Goal: Task Accomplishment & Management: Use online tool/utility

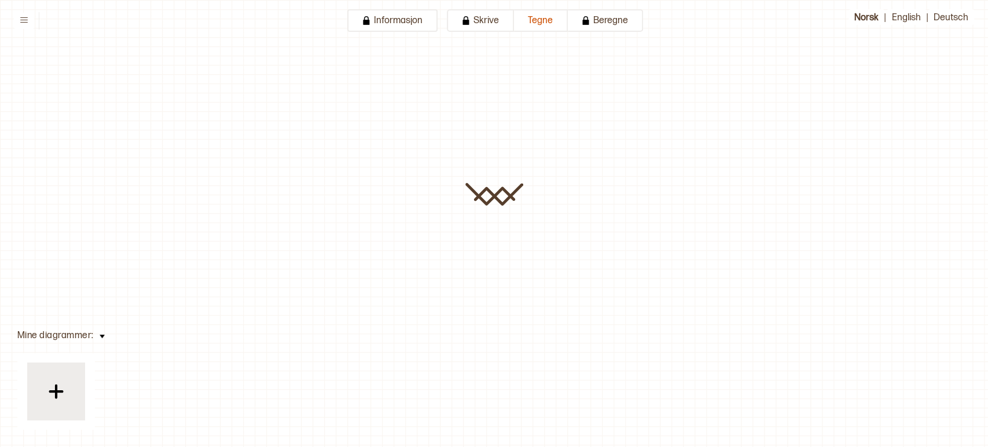
type input "****"
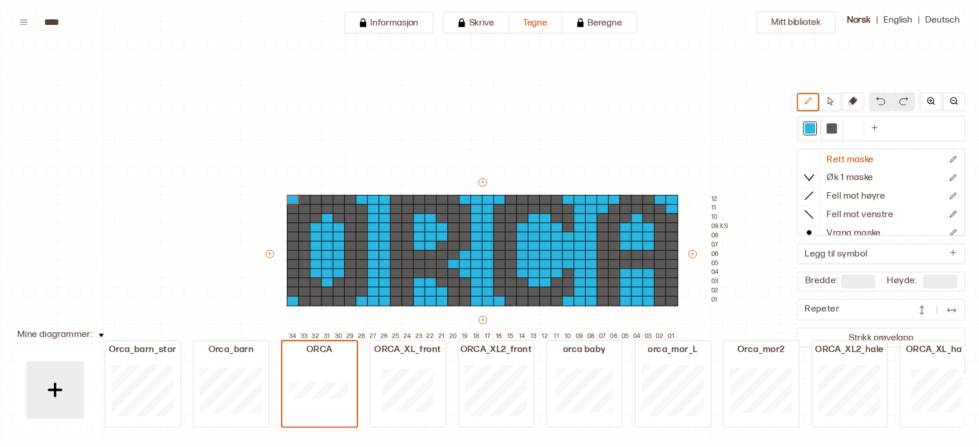
scroll to position [50, 148]
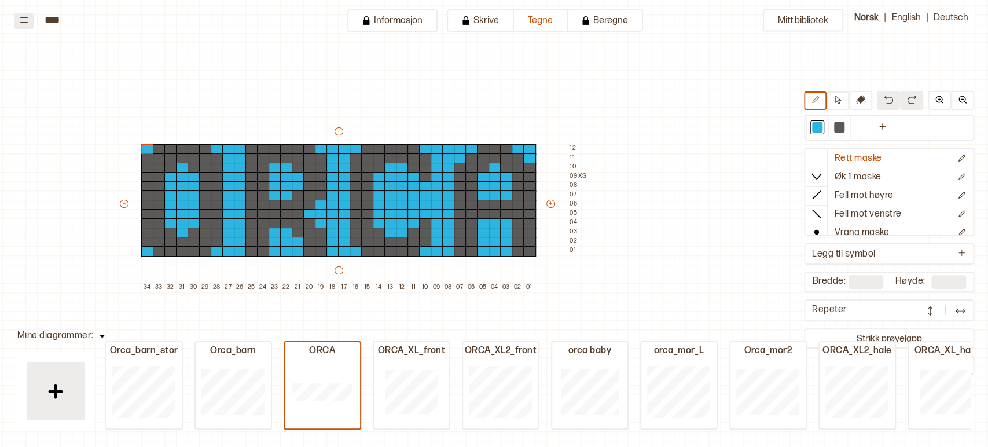
click at [21, 17] on icon at bounding box center [24, 20] width 9 height 9
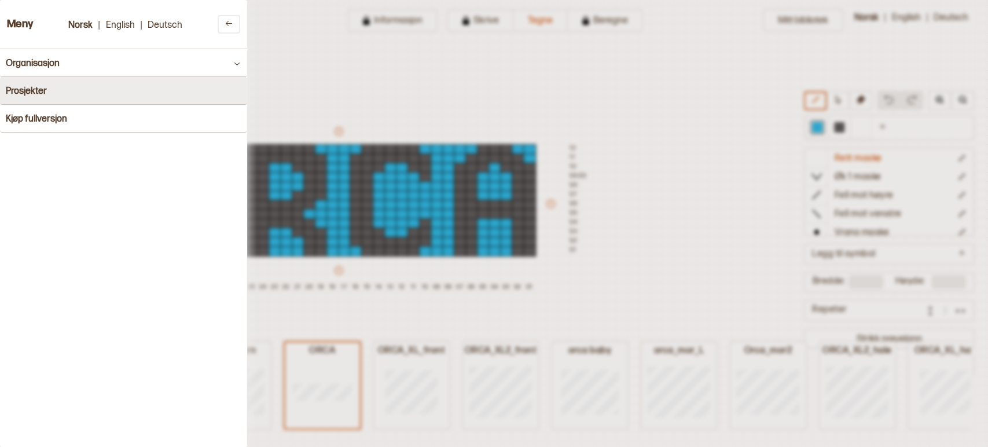
click at [78, 91] on button "Prosjekter" at bounding box center [123, 91] width 247 height 28
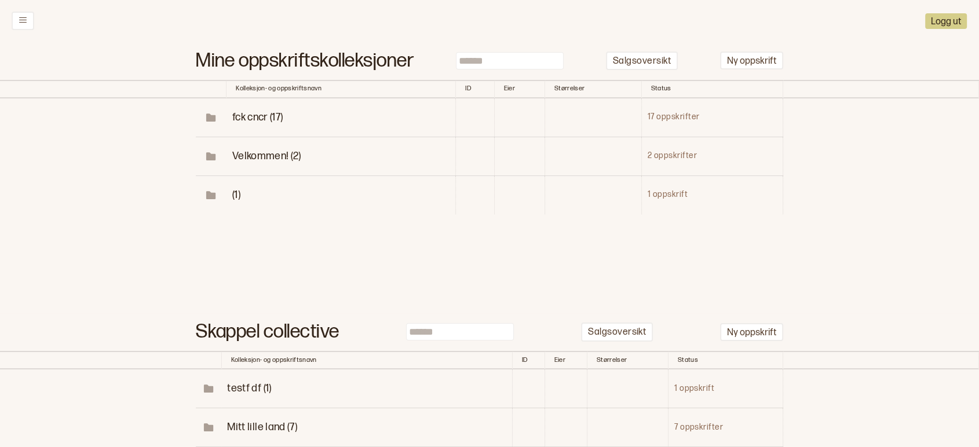
click at [273, 115] on span "fck cncr (17)" at bounding box center [257, 117] width 51 height 12
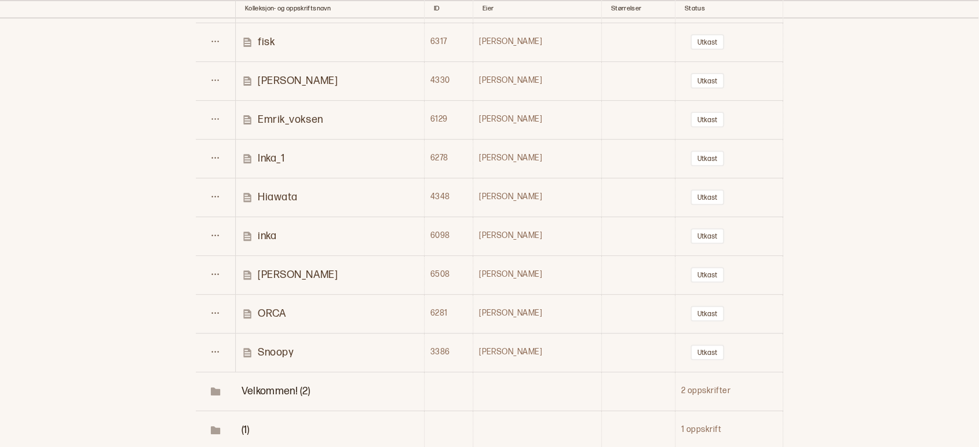
scroll to position [424, 0]
click at [269, 236] on p "inka" at bounding box center [267, 236] width 19 height 13
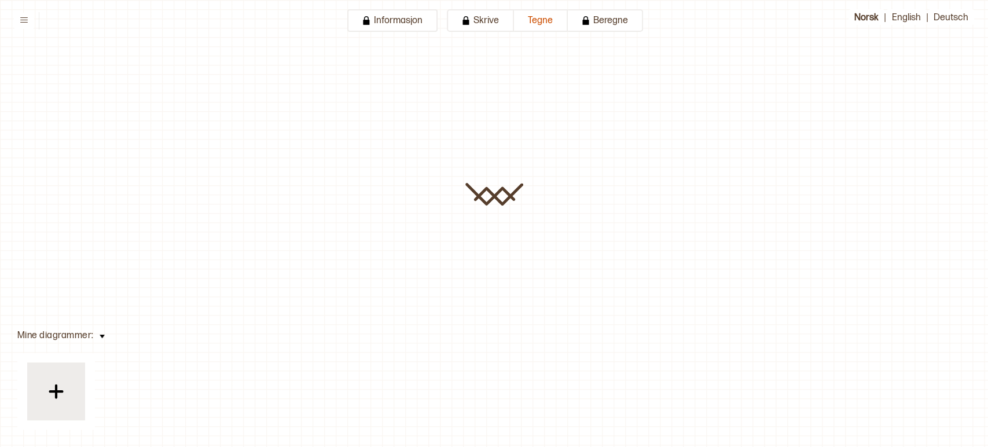
type input "****"
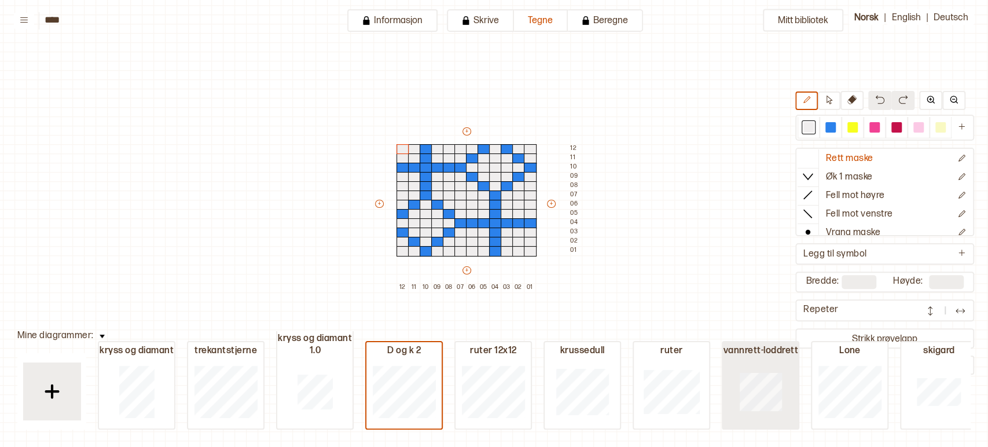
scroll to position [0, 93]
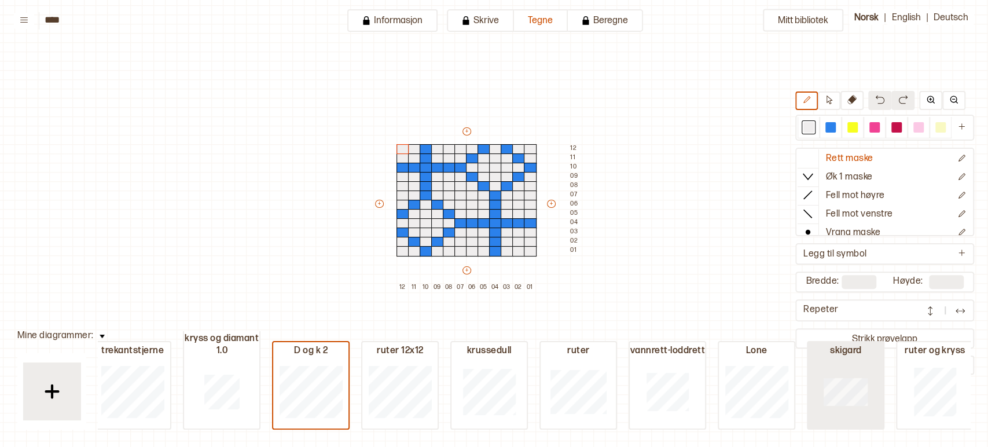
type input "**"
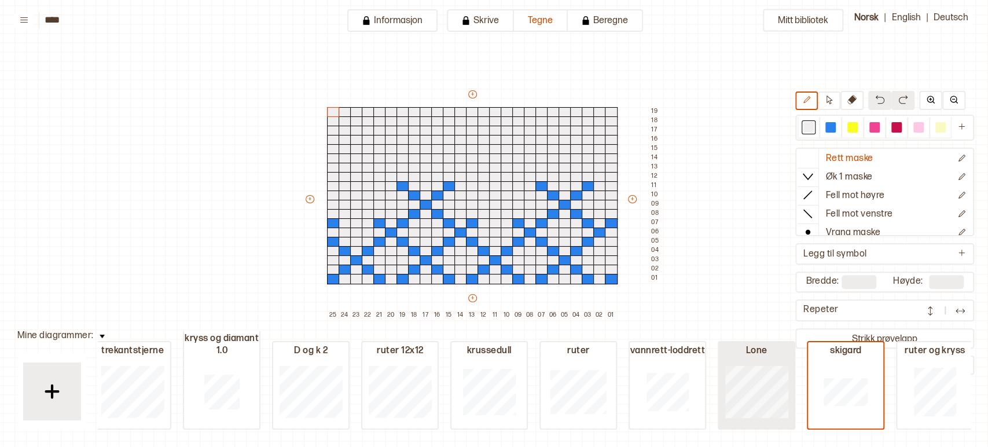
type input "**"
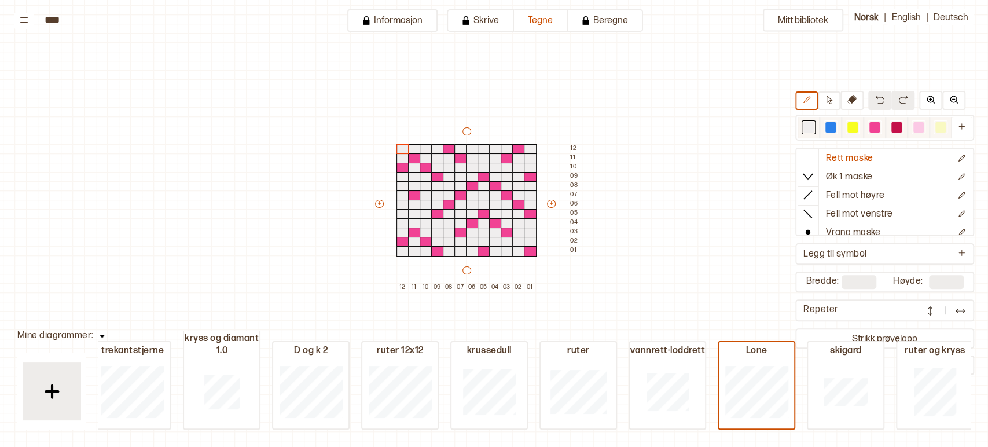
click at [894, 125] on div at bounding box center [897, 127] width 10 height 10
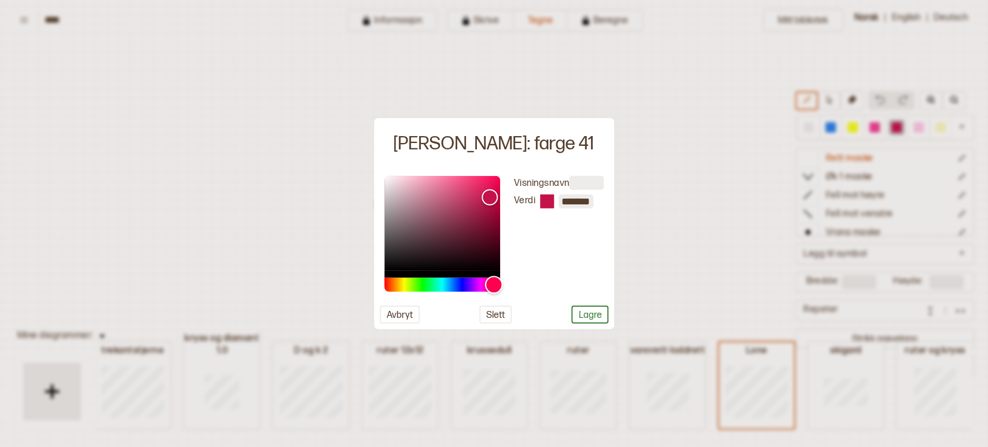
click at [404, 286] on div "Hue" at bounding box center [442, 284] width 116 height 14
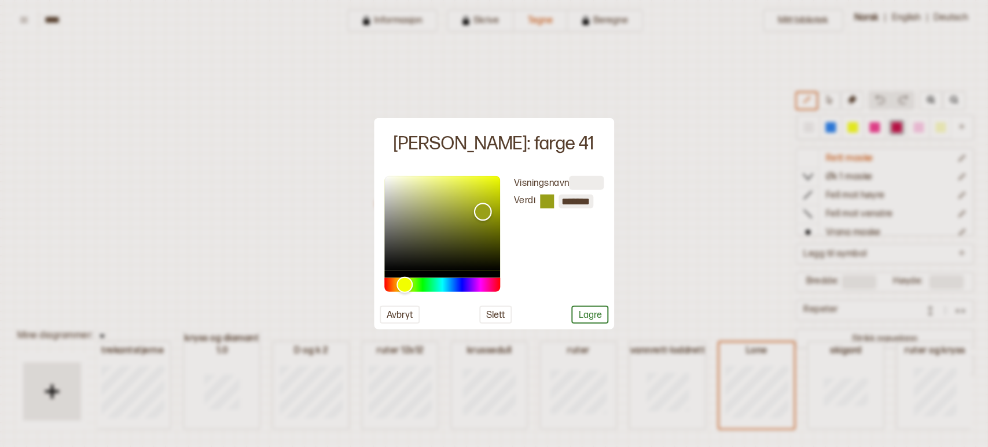
drag, startPoint x: 492, startPoint y: 199, endPoint x: 482, endPoint y: 212, distance: 16.2
click at [482, 212] on div "Color" at bounding box center [483, 212] width 18 height 18
click at [400, 285] on div "Hue" at bounding box center [400, 285] width 18 height 18
type input "*******"
drag, startPoint x: 483, startPoint y: 212, endPoint x: 483, endPoint y: 198, distance: 13.9
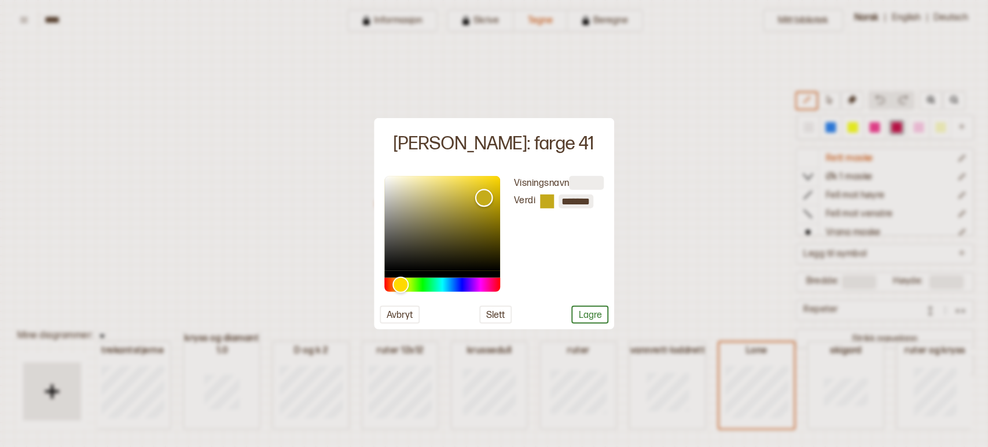
click at [483, 198] on div "Color" at bounding box center [484, 198] width 18 height 18
click at [580, 318] on button "Lagre" at bounding box center [589, 314] width 37 height 18
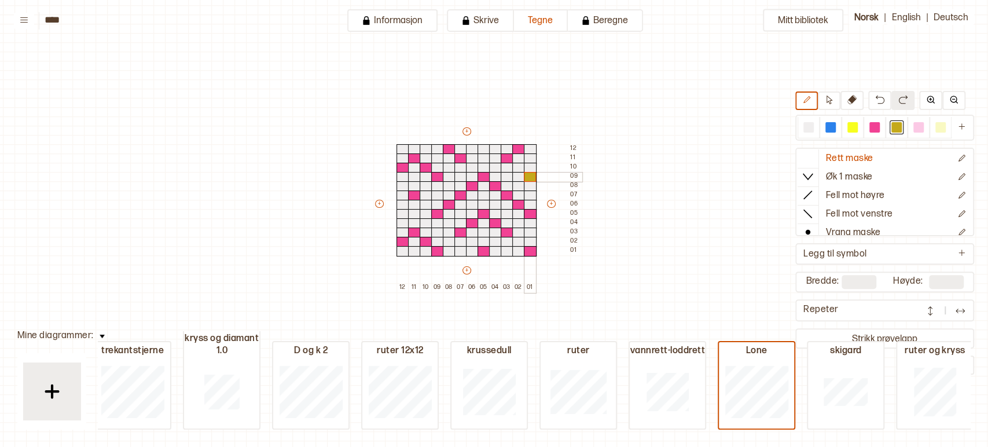
click at [527, 179] on div at bounding box center [530, 177] width 13 height 10
click at [518, 147] on div at bounding box center [518, 149] width 13 height 10
click at [507, 159] on div at bounding box center [507, 158] width 13 height 10
click at [483, 175] on div at bounding box center [484, 177] width 13 height 10
click at [472, 182] on div at bounding box center [472, 186] width 13 height 10
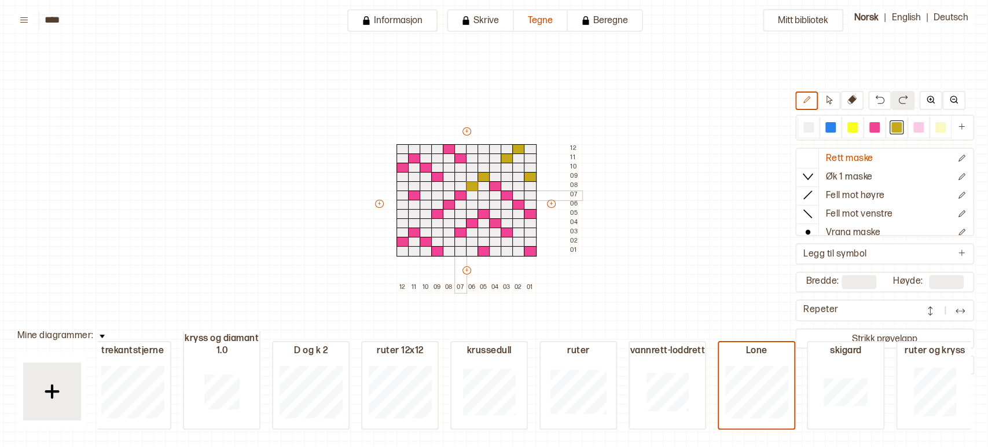
click at [460, 195] on div at bounding box center [461, 195] width 13 height 10
click at [448, 204] on div at bounding box center [449, 205] width 13 height 10
click at [437, 214] on div at bounding box center [437, 214] width 13 height 10
click at [493, 185] on div at bounding box center [495, 186] width 13 height 10
click at [507, 195] on div at bounding box center [507, 195] width 13 height 10
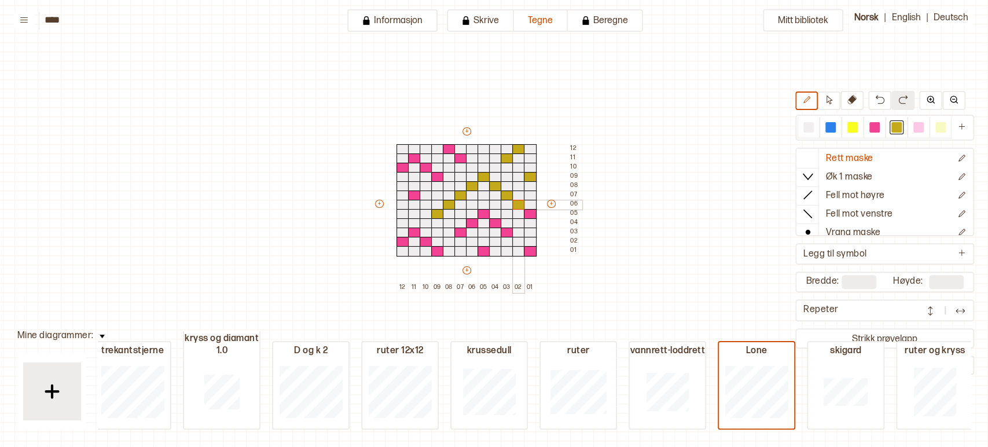
click at [516, 203] on div at bounding box center [518, 205] width 13 height 10
click at [529, 213] on div at bounding box center [530, 214] width 13 height 10
click at [529, 250] on div at bounding box center [530, 251] width 13 height 10
click at [509, 234] on div at bounding box center [507, 233] width 13 height 10
click at [497, 226] on div at bounding box center [495, 223] width 13 height 10
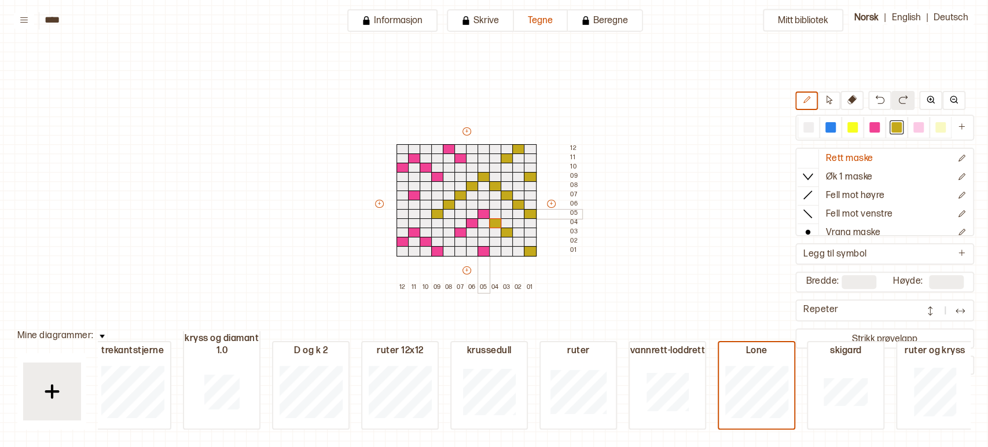
click at [482, 212] on div at bounding box center [484, 214] width 13 height 10
click at [471, 221] on div at bounding box center [472, 223] width 13 height 10
click at [460, 231] on div at bounding box center [461, 233] width 13 height 10
click at [485, 254] on div at bounding box center [484, 251] width 13 height 10
click at [438, 249] on div at bounding box center [437, 251] width 13 height 10
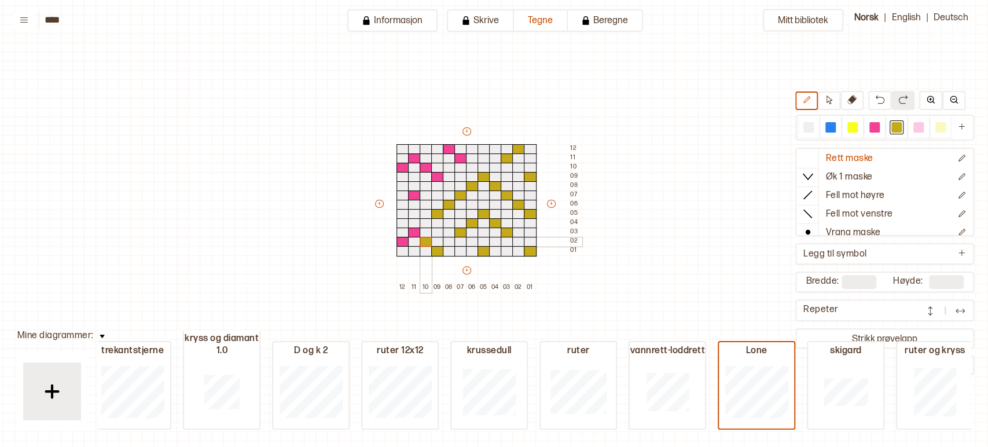
click at [426, 239] on div at bounding box center [426, 242] width 13 height 10
click at [413, 232] on div at bounding box center [414, 233] width 13 height 10
click at [403, 241] on div at bounding box center [403, 242] width 13 height 10
click at [417, 195] on div at bounding box center [414, 195] width 13 height 10
click at [405, 167] on div at bounding box center [403, 168] width 13 height 10
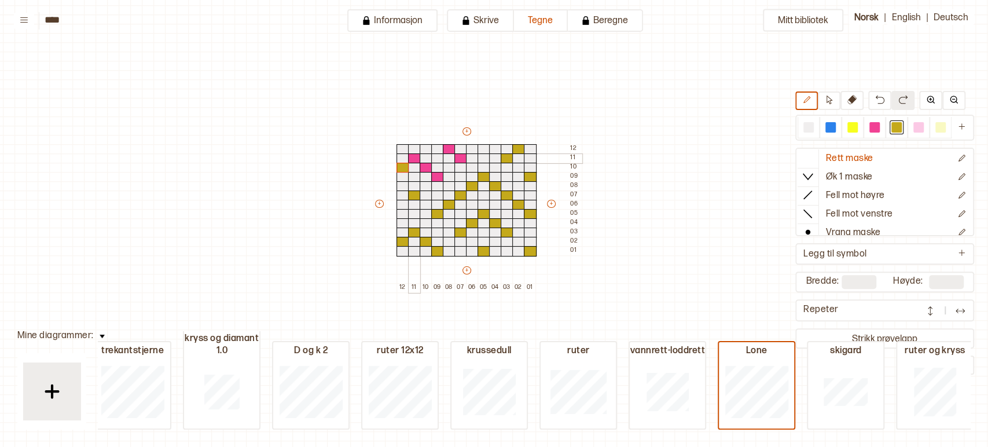
click at [411, 158] on div at bounding box center [414, 158] width 13 height 10
click at [424, 166] on div at bounding box center [426, 168] width 13 height 10
click at [439, 178] on div at bounding box center [437, 177] width 13 height 10
click at [449, 149] on div at bounding box center [449, 149] width 13 height 10
click at [461, 160] on div at bounding box center [461, 158] width 13 height 10
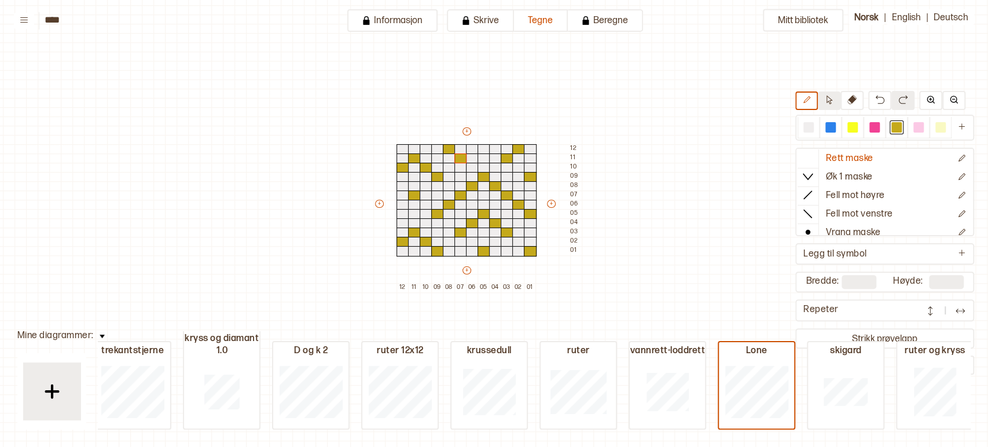
click at [829, 105] on button at bounding box center [829, 100] width 23 height 19
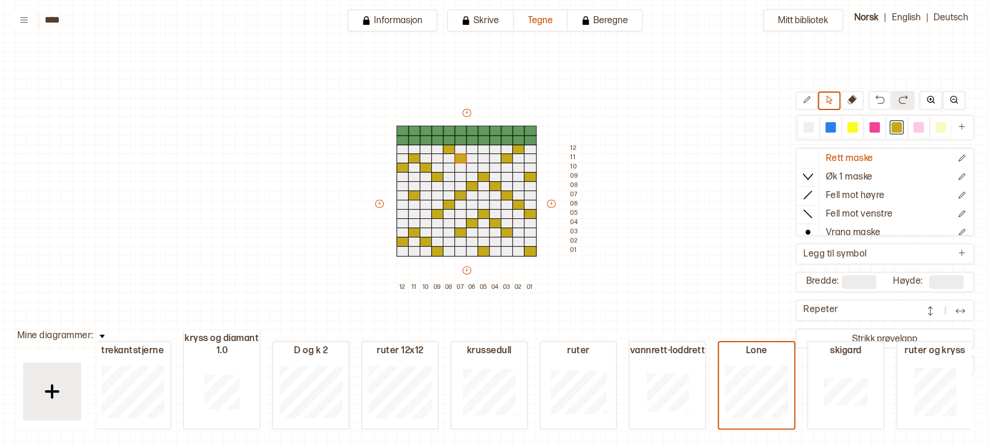
type input "**"
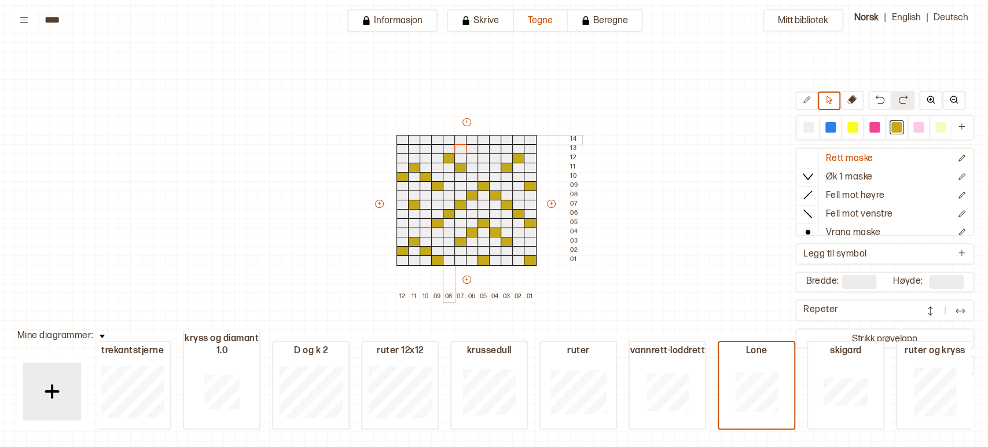
click at [448, 137] on div at bounding box center [449, 140] width 13 height 10
